Goal: Task Accomplishment & Management: Complete application form

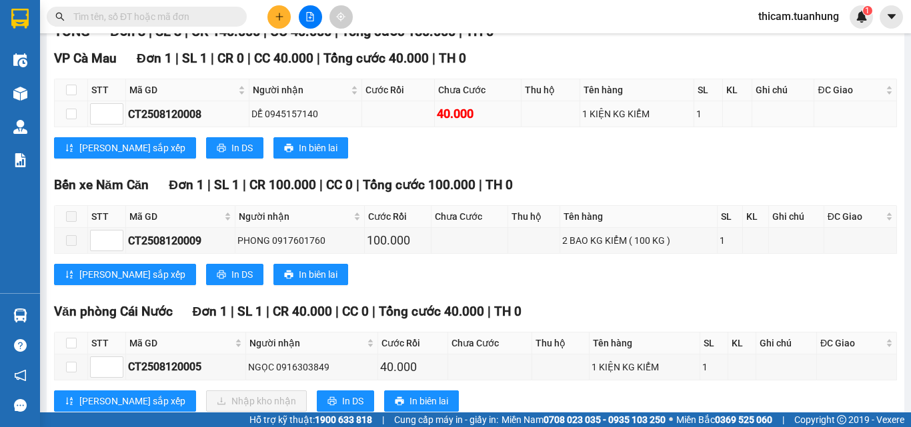
scroll to position [251, 0]
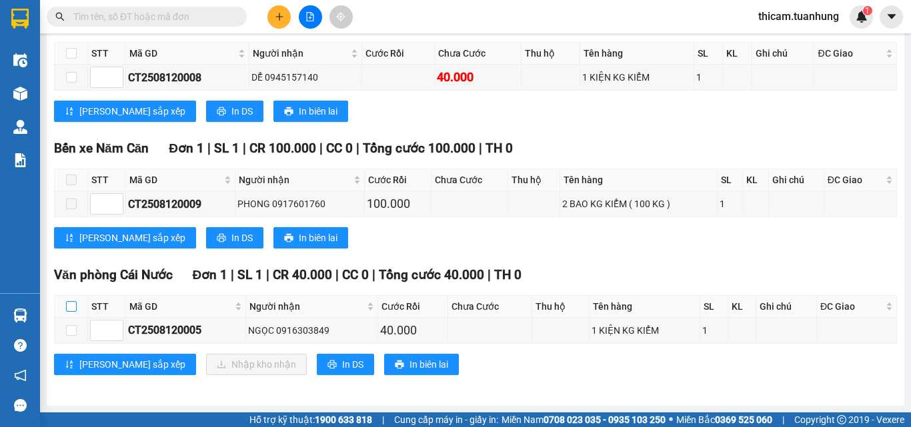
click at [70, 312] on label at bounding box center [71, 306] width 11 height 15
click at [70, 312] on input "checkbox" at bounding box center [71, 306] width 11 height 11
checkbox input "true"
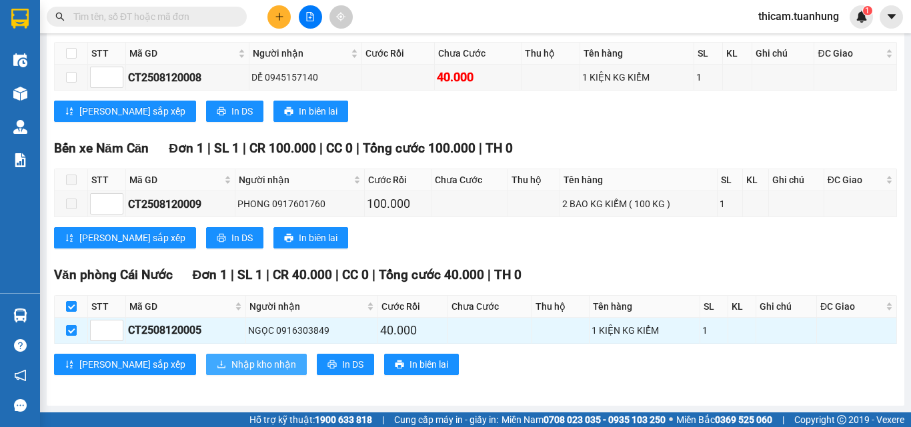
click at [231, 366] on span "Nhập kho nhận" at bounding box center [263, 364] width 65 height 15
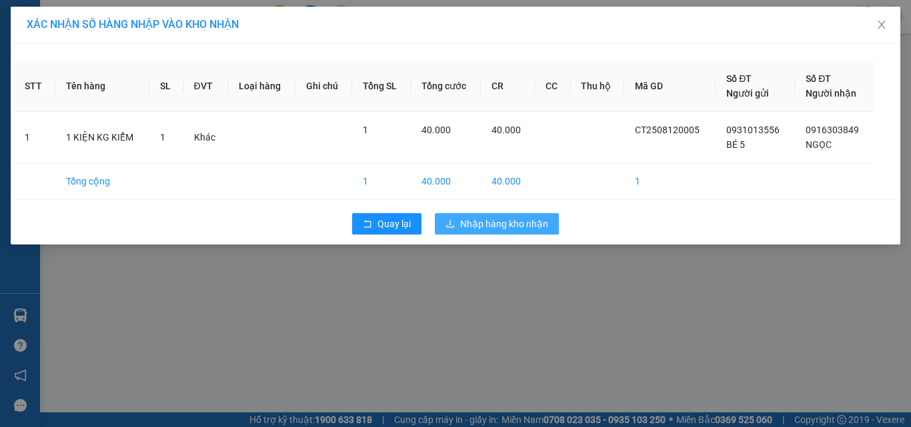
click at [491, 221] on span "Nhập hàng kho nhận" at bounding box center [504, 224] width 88 height 15
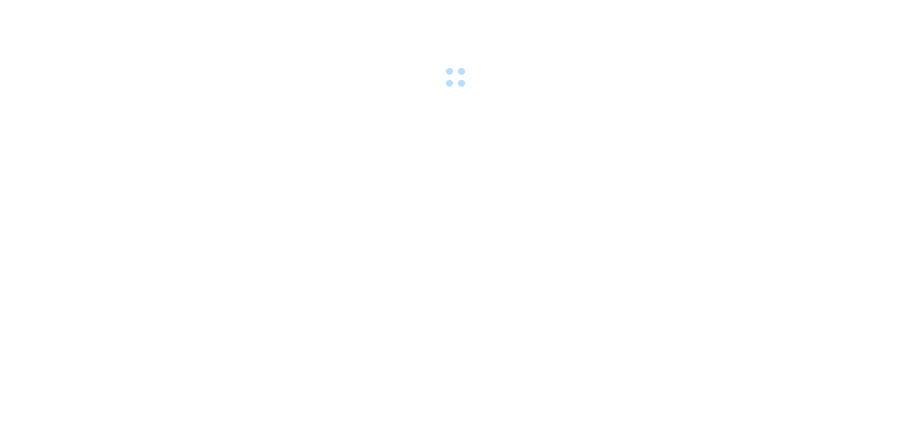
click at [285, 19] on div at bounding box center [455, 46] width 911 height 92
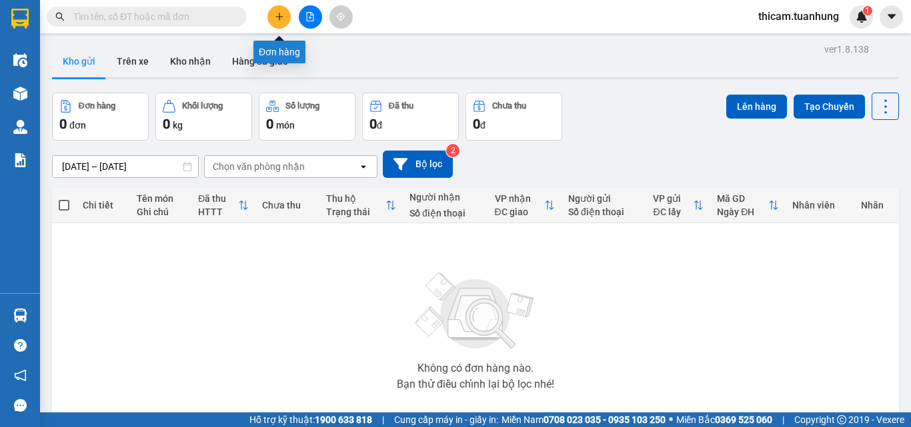
click at [282, 8] on button at bounding box center [278, 16] width 23 height 23
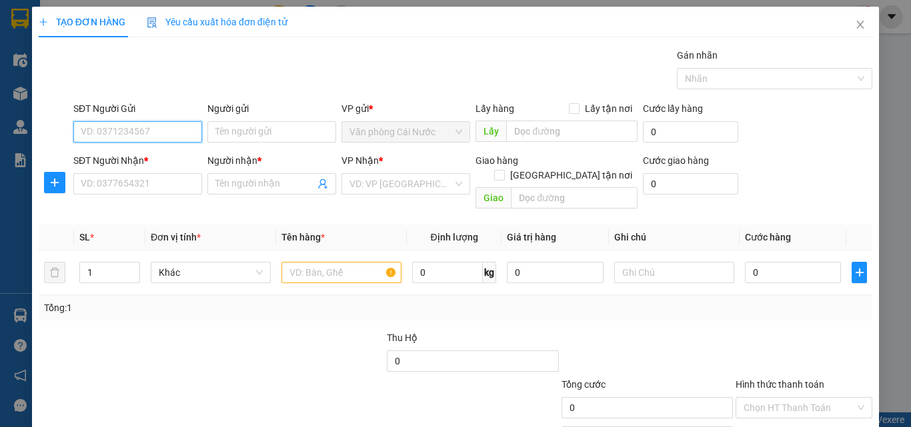
click at [116, 131] on input "SĐT Người Gửi" at bounding box center [137, 131] width 129 height 21
type input "0813874655"
click at [134, 160] on div "0813874655 - NI" at bounding box center [136, 158] width 111 height 15
type input "NI"
type input "0813874655"
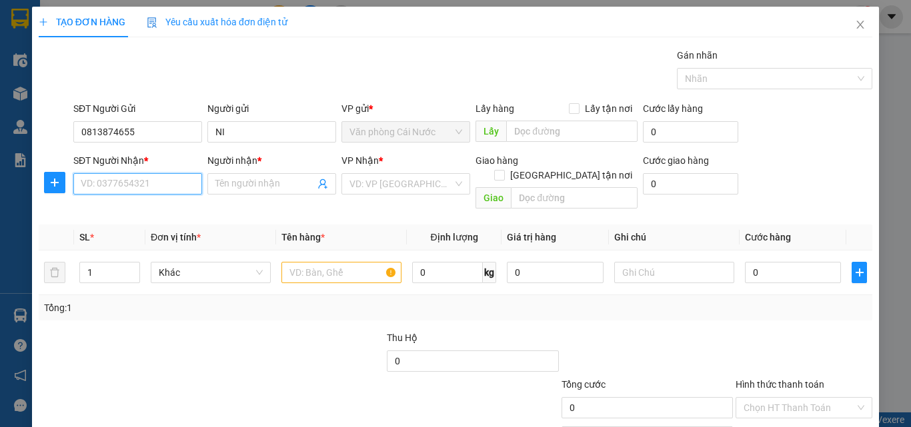
click at [139, 187] on input "SĐT Người Nhận *" at bounding box center [137, 183] width 129 height 21
click at [145, 209] on div "0938441718 - BỀN" at bounding box center [136, 210] width 111 height 15
type input "0938441718"
type input "BỀN"
click at [319, 267] on input "text" at bounding box center [341, 272] width 120 height 21
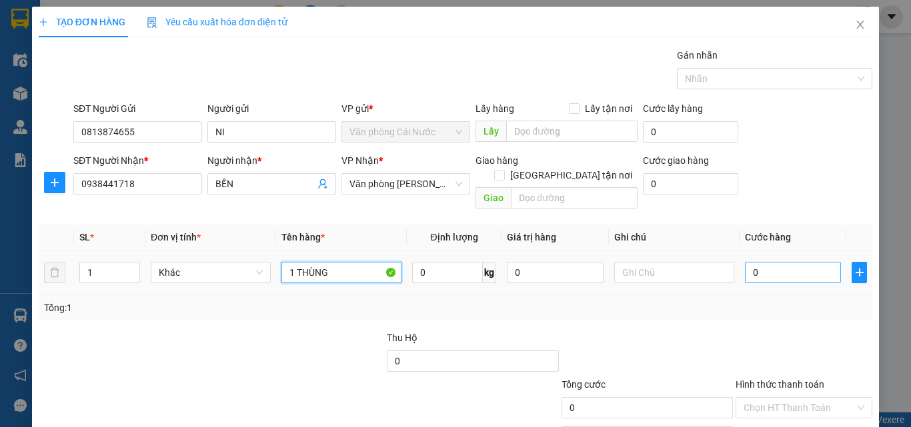
type input "1 THÙNG"
click at [798, 262] on input "0" at bounding box center [793, 272] width 96 height 21
type input "6"
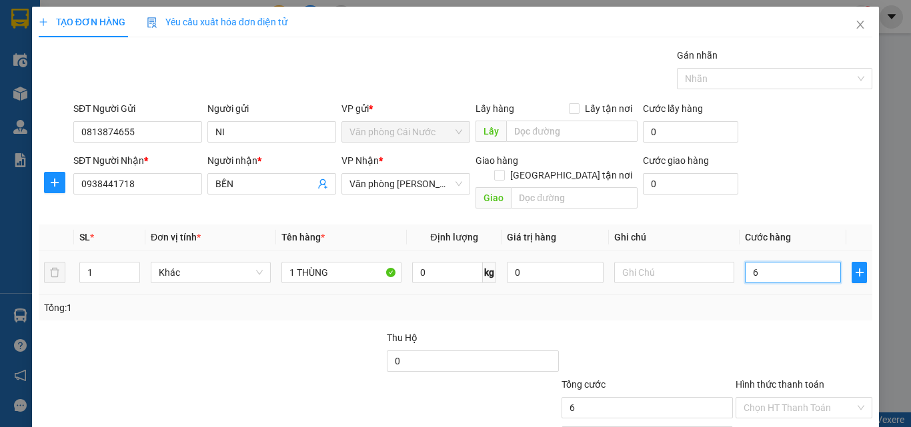
type input "60"
type input "60.000"
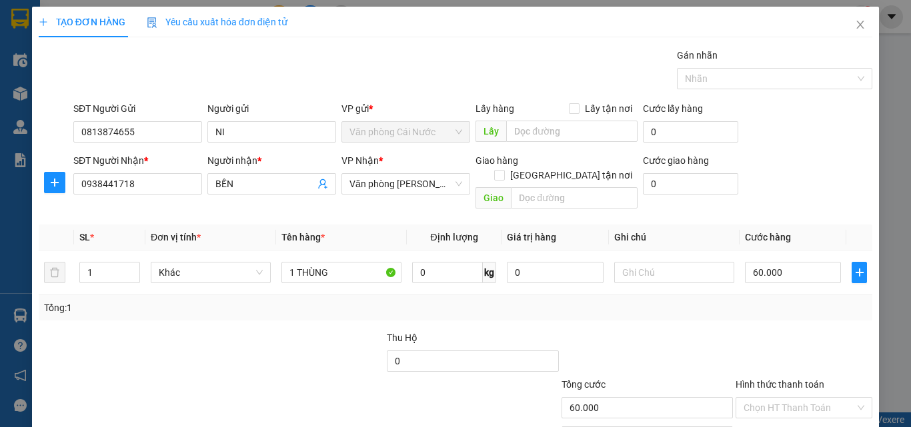
click at [786, 301] on div "Tổng: 1" at bounding box center [455, 308] width 823 height 15
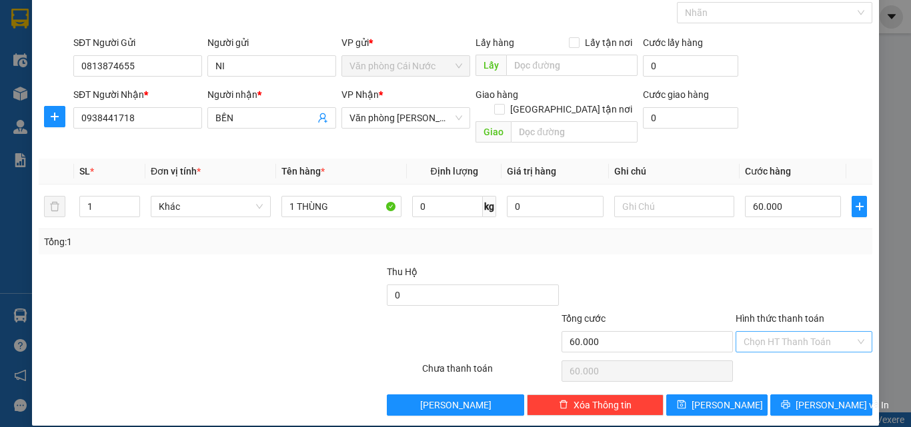
click at [783, 332] on input "Hình thức thanh toán" at bounding box center [798, 342] width 111 height 20
click at [765, 356] on div "Tại văn phòng" at bounding box center [795, 354] width 119 height 15
type input "0"
click at [799, 395] on button "Lưu và In" at bounding box center [821, 405] width 102 height 21
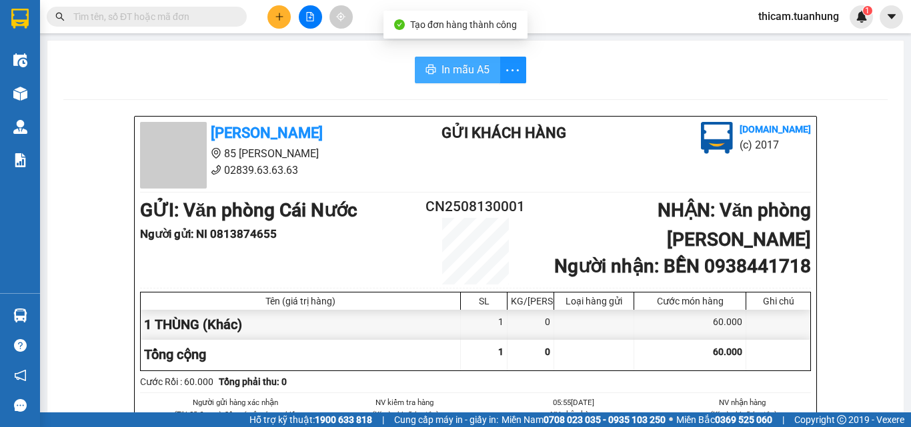
click at [454, 77] on span "In mẫu A5" at bounding box center [465, 69] width 48 height 17
